Goal: Transaction & Acquisition: Subscribe to service/newsletter

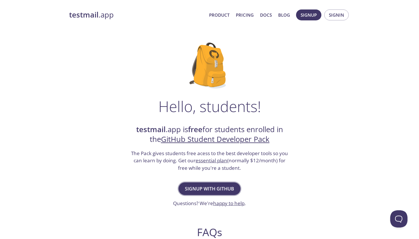
click at [213, 190] on span "Signup with GitHub" at bounding box center [209, 189] width 49 height 8
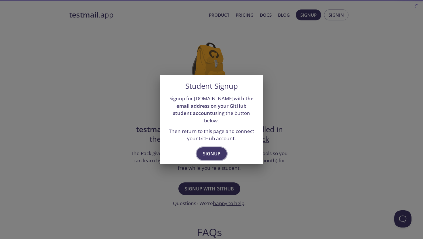
click at [213, 150] on span "Signup" at bounding box center [212, 154] width 18 height 8
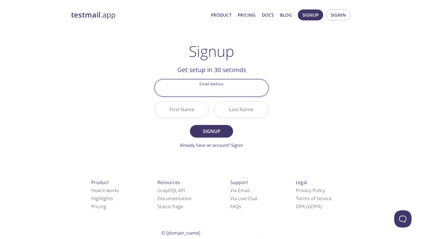
click at [222, 91] on input "Email Address" at bounding box center [211, 88] width 113 height 16
type input "m"
type input "[EMAIL_ADDRESS][DOMAIN_NAME]"
click at [190, 125] on button "Signup" at bounding box center [211, 131] width 43 height 13
click at [193, 111] on input "First Name Required" at bounding box center [182, 110] width 54 height 16
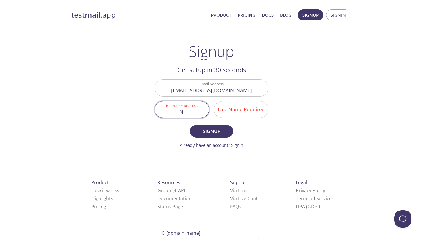
type input "N"
type input "Sena"
click at [224, 111] on input "Last Name Required" at bounding box center [241, 110] width 54 height 16
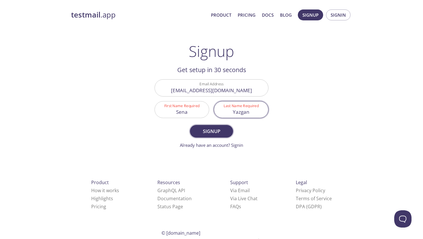
type input "Yazgan"
click at [207, 127] on span "Signup" at bounding box center [211, 131] width 31 height 8
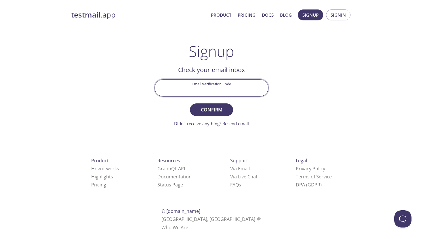
click at [233, 84] on input "Email Verification Code" at bounding box center [211, 88] width 113 height 16
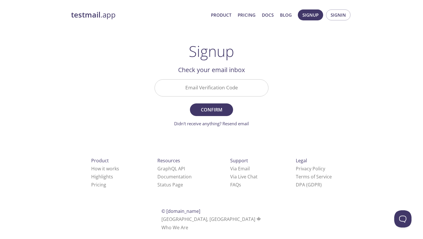
click at [202, 94] on input "Email Verification Code" at bounding box center [211, 88] width 113 height 16
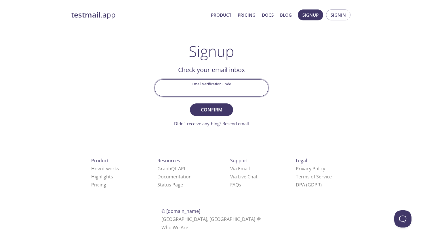
paste input "Y1L6LSQ"
type input "Y1L6LSQ"
click at [190, 104] on button "Confirm" at bounding box center [211, 110] width 43 height 13
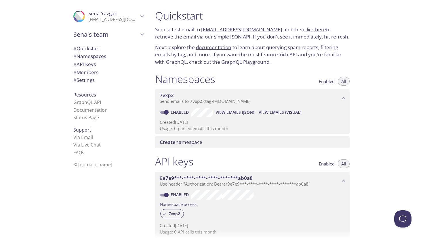
click at [90, 47] on span "# Quickstart" at bounding box center [86, 48] width 27 height 7
drag, startPoint x: 273, startPoint y: 29, endPoint x: 202, endPoint y: 31, distance: 70.8
click at [202, 31] on p "Send a test email to 7vxp2.test@inbox.testmail.app and then click here to retri…" at bounding box center [252, 33] width 195 height 15
copy link "7vxp2.test@inbox.testmail.app"
click at [304, 30] on link "click here" at bounding box center [315, 29] width 22 height 7
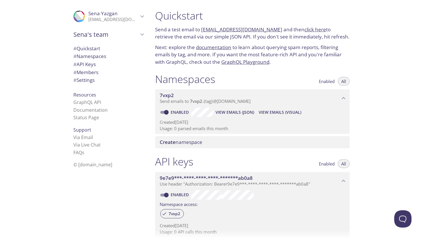
click at [304, 28] on link "click here" at bounding box center [315, 29] width 22 height 7
click at [216, 47] on link "documentation" at bounding box center [213, 47] width 35 height 7
click at [217, 104] on span "Send emails to 7vxp2 . {tag} @inbox.testmail.app" at bounding box center [205, 101] width 91 height 6
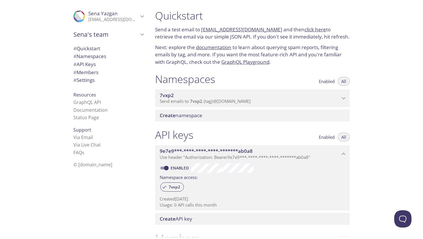
click at [221, 156] on span "Use header "Authorization: Bearer 9e7e9***-****-****-****-*******ab0a8 "" at bounding box center [235, 158] width 151 height 6
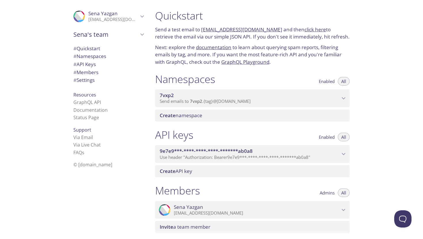
click at [224, 36] on p "Send a test email to 7vxp2.test@inbox.testmail.app and then click here to retri…" at bounding box center [252, 33] width 195 height 15
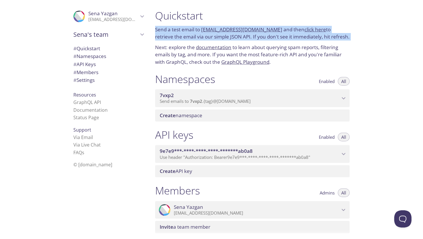
click at [224, 36] on p "Send a test email to 7vxp2.test@inbox.testmail.app and then click here to retri…" at bounding box center [252, 33] width 195 height 15
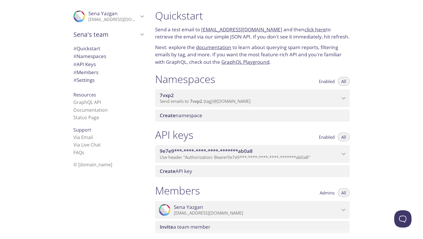
click at [180, 64] on p "Next: explore the documentation to learn about querying spam reports, filtering…" at bounding box center [252, 55] width 195 height 22
